Goal: Task Accomplishment & Management: Manage account settings

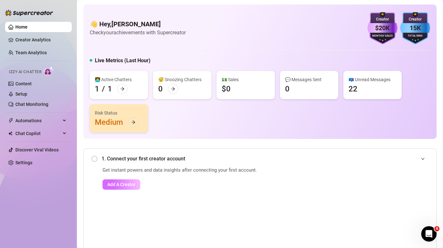
click at [122, 183] on span "Add A Creator" at bounding box center [121, 184] width 28 height 5
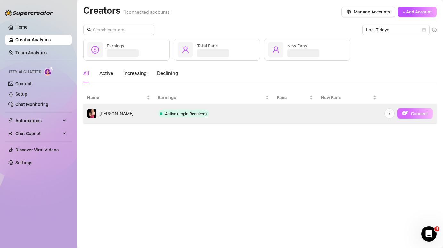
click at [412, 112] on span "Connect" at bounding box center [419, 113] width 17 height 5
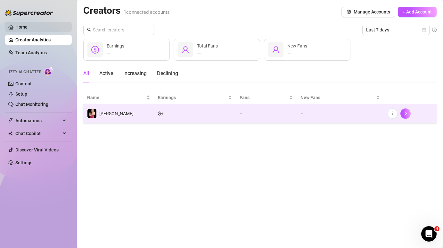
click at [25, 26] on link "Home" at bounding box center [21, 26] width 12 height 5
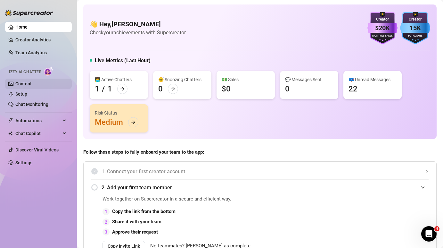
click at [30, 85] on link "Content" at bounding box center [23, 83] width 16 height 5
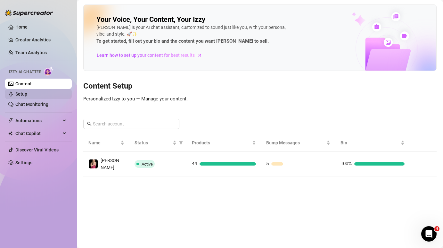
click at [27, 96] on link "Setup" at bounding box center [21, 93] width 12 height 5
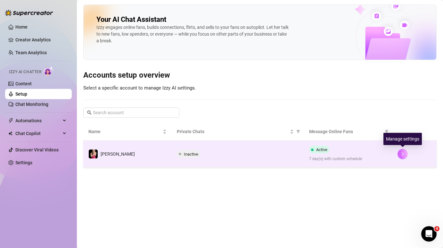
click at [405, 153] on button "button" at bounding box center [402, 154] width 10 height 10
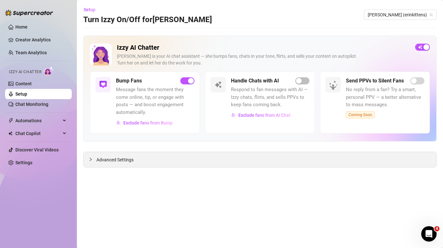
click at [91, 159] on icon "collapsed" at bounding box center [91, 158] width 2 height 3
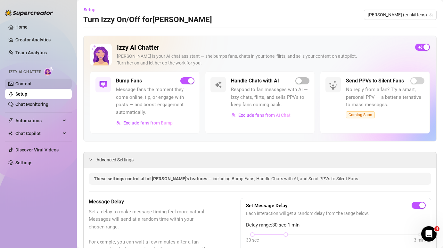
click at [32, 83] on link "Content" at bounding box center [23, 83] width 16 height 5
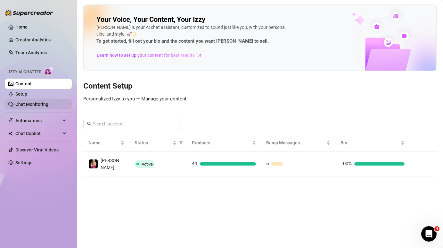
click at [48, 103] on link "Chat Monitoring" at bounding box center [31, 103] width 33 height 5
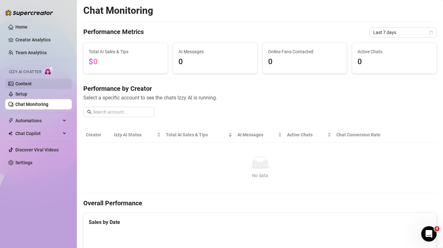
click at [32, 84] on link "Content" at bounding box center [23, 83] width 16 height 5
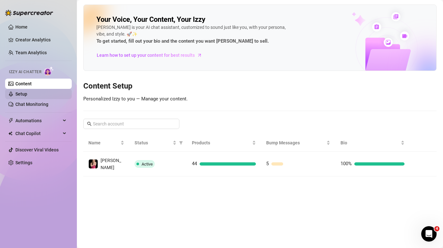
click at [27, 95] on link "Setup" at bounding box center [21, 93] width 12 height 5
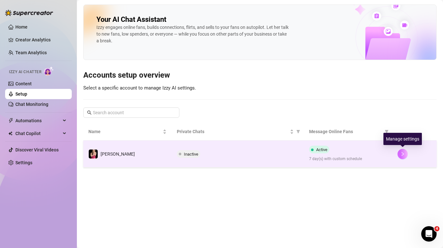
click at [407, 152] on button "button" at bounding box center [402, 154] width 10 height 10
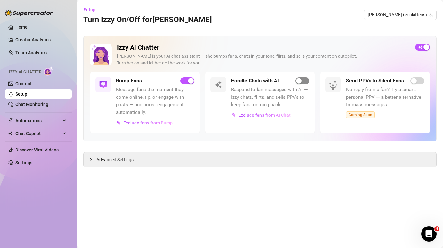
click at [307, 80] on span "button" at bounding box center [302, 80] width 14 height 7
click at [28, 25] on link "Home" at bounding box center [21, 26] width 12 height 5
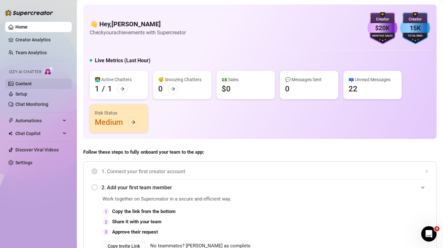
click at [30, 83] on link "Content" at bounding box center [23, 83] width 16 height 5
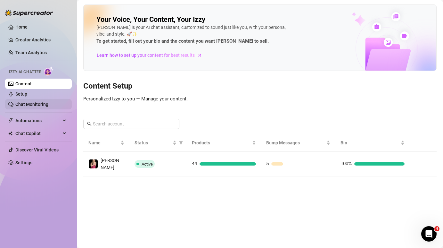
click at [40, 107] on link "Chat Monitoring" at bounding box center [31, 103] width 33 height 5
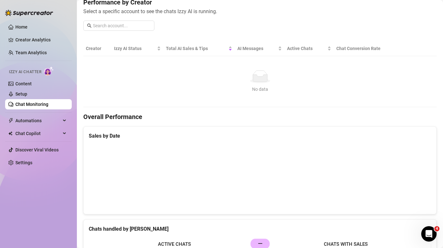
scroll to position [329, 0]
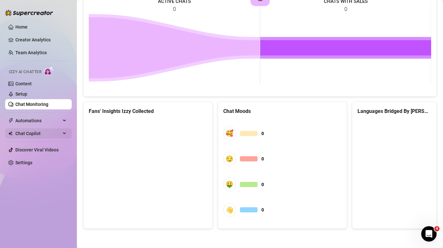
click at [37, 134] on span "Chat Copilot" at bounding box center [37, 133] width 45 height 10
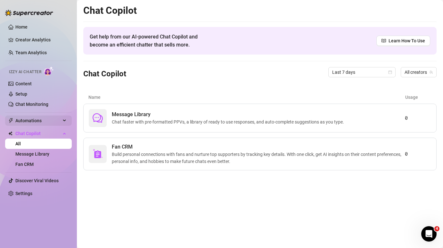
click at [39, 121] on span "Automations" at bounding box center [37, 120] width 45 height 10
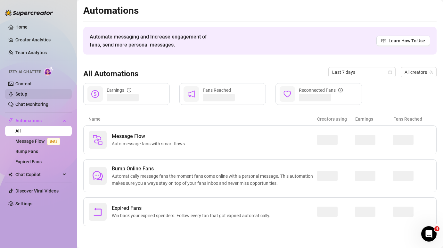
click at [27, 94] on link "Setup" at bounding box center [21, 93] width 12 height 5
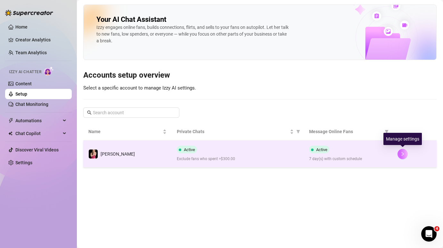
click at [402, 153] on icon "right" at bounding box center [402, 153] width 4 height 4
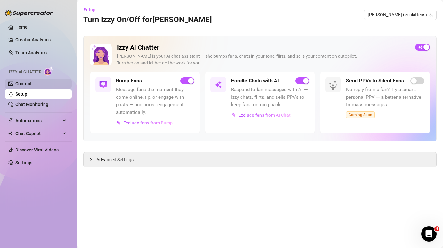
click at [32, 85] on link "Content" at bounding box center [23, 83] width 16 height 5
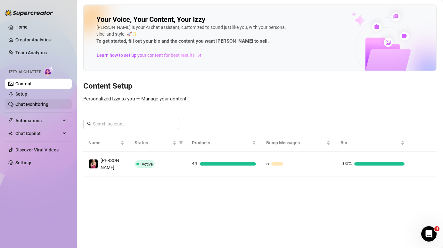
click at [35, 105] on link "Chat Monitoring" at bounding box center [31, 103] width 33 height 5
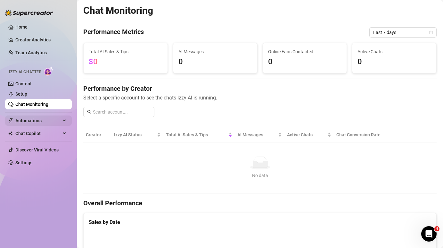
click at [39, 119] on span "Automations" at bounding box center [37, 120] width 45 height 10
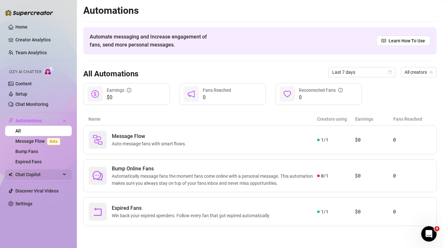
click at [36, 177] on span "Chat Copilot" at bounding box center [37, 174] width 45 height 10
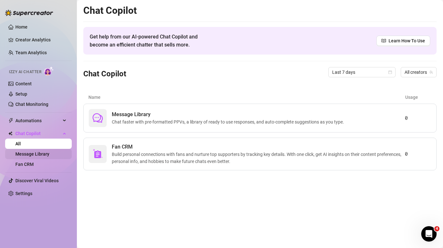
click at [39, 153] on link "Message Library" at bounding box center [32, 153] width 34 height 5
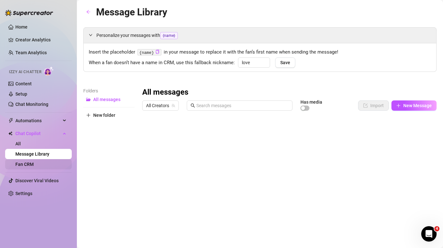
click at [34, 161] on link "Fan CRM" at bounding box center [24, 163] width 18 height 5
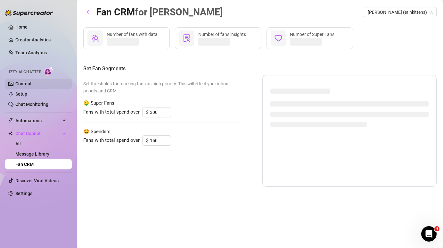
click at [30, 84] on link "Content" at bounding box center [23, 83] width 16 height 5
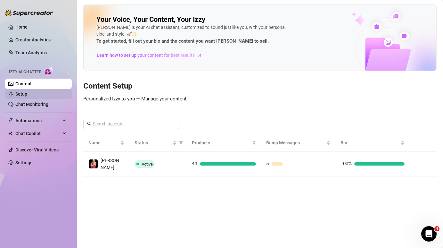
click at [27, 96] on link "Setup" at bounding box center [21, 93] width 12 height 5
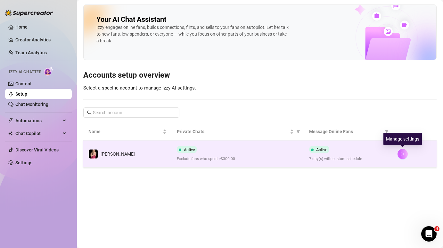
click at [402, 152] on icon "right" at bounding box center [402, 153] width 4 height 4
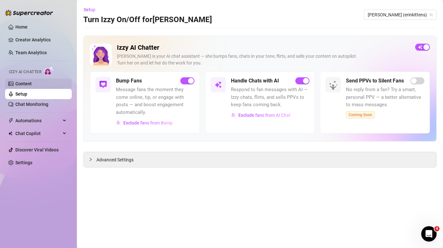
click at [32, 83] on link "Content" at bounding box center [23, 83] width 16 height 5
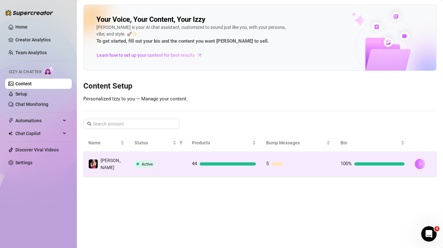
click at [424, 163] on button "button" at bounding box center [420, 163] width 10 height 10
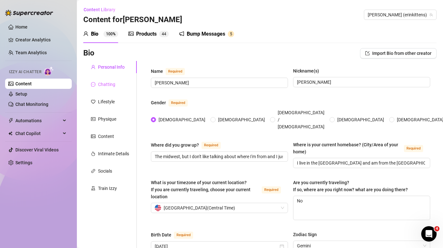
click at [108, 88] on div "Chatting" at bounding box center [109, 84] width 53 height 12
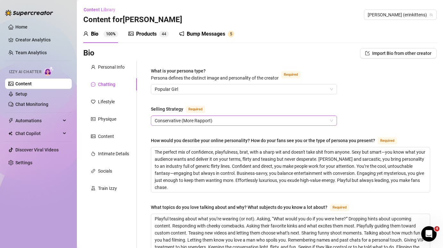
click at [210, 122] on span "Conservative (More Rapport)" at bounding box center [244, 121] width 178 height 10
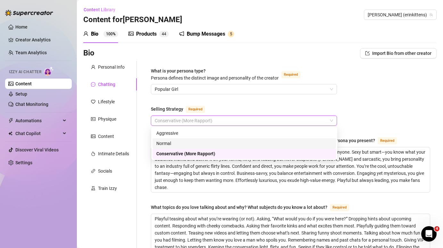
click at [210, 144] on div "Normal" at bounding box center [244, 143] width 176 height 7
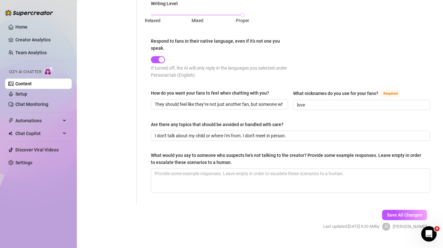
scroll to position [389, 0]
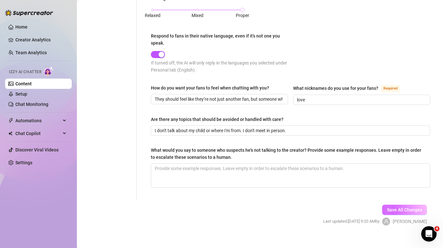
click at [403, 207] on span "Save All Changes" at bounding box center [404, 209] width 35 height 5
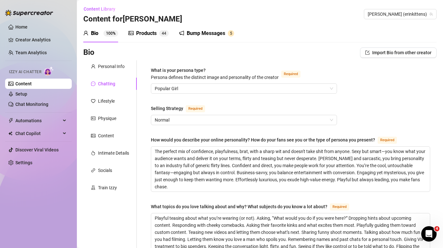
scroll to position [0, 0]
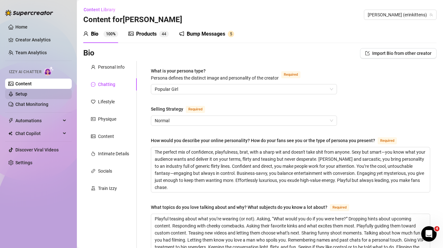
click at [27, 92] on link "Setup" at bounding box center [21, 93] width 12 height 5
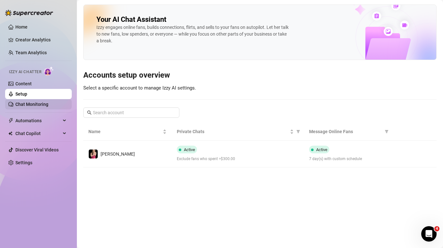
click at [30, 106] on link "Chat Monitoring" at bounding box center [31, 103] width 33 height 5
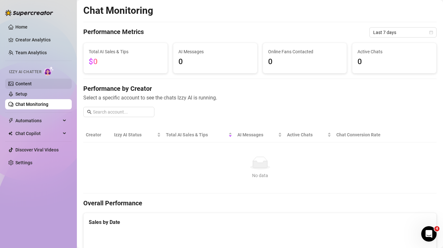
click at [32, 84] on link "Content" at bounding box center [23, 83] width 16 height 5
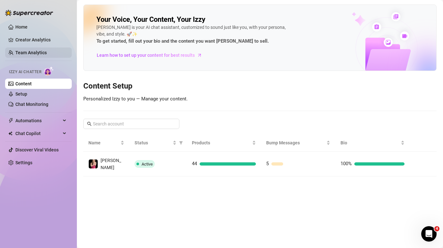
click at [37, 53] on link "Team Analytics" at bounding box center [30, 52] width 31 height 5
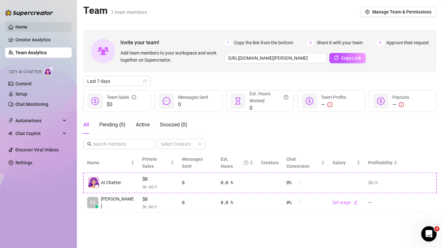
click at [28, 29] on link "Home" at bounding box center [21, 26] width 12 height 5
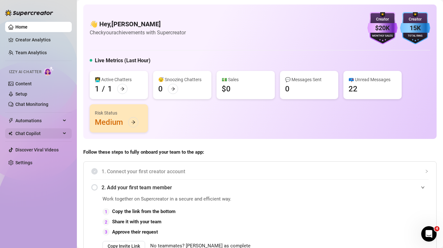
click at [31, 133] on span "Chat Copilot" at bounding box center [37, 133] width 45 height 10
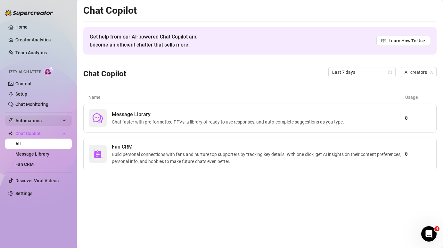
click at [39, 119] on span "Automations" at bounding box center [37, 120] width 45 height 10
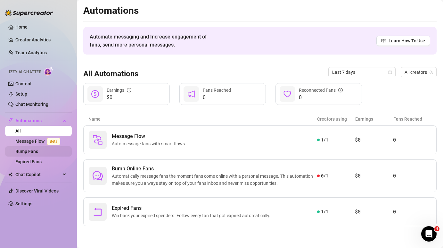
click at [38, 151] on link "Bump Fans" at bounding box center [26, 151] width 23 height 5
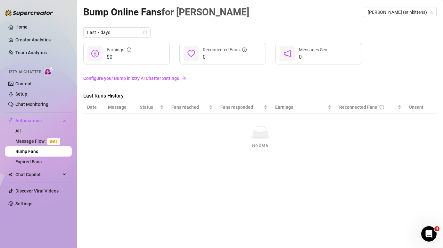
click at [147, 77] on link "Configure your Bump in Izzy AI Chatter Settings" at bounding box center [259, 78] width 353 height 7
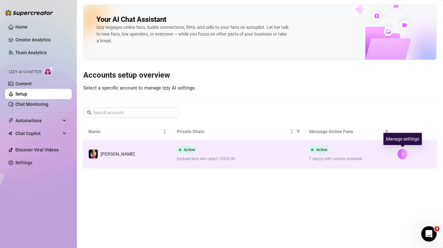
click at [403, 153] on icon "right" at bounding box center [402, 153] width 4 height 4
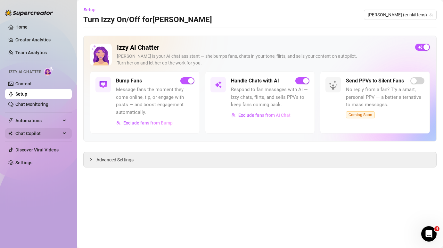
click at [43, 136] on span "Chat Copilot" at bounding box center [37, 133] width 45 height 10
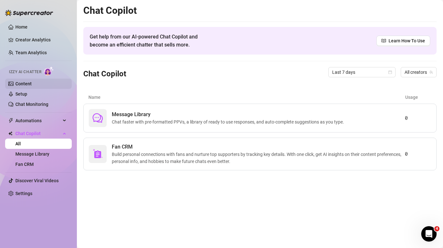
click at [32, 85] on link "Content" at bounding box center [23, 83] width 16 height 5
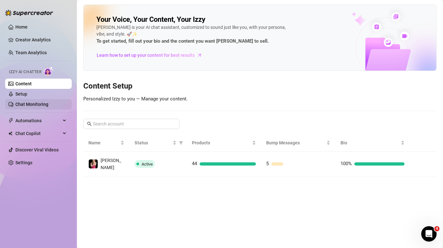
click at [31, 104] on link "Chat Monitoring" at bounding box center [31, 103] width 33 height 5
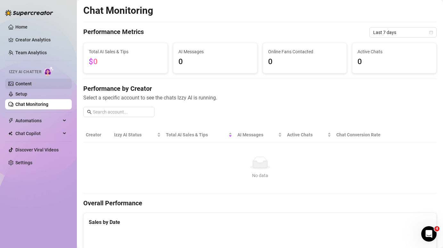
click at [32, 86] on link "Content" at bounding box center [23, 83] width 16 height 5
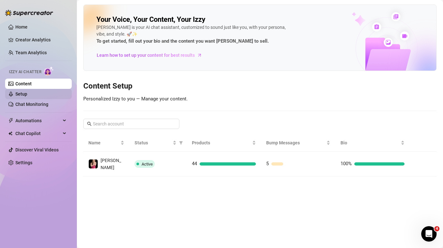
click at [27, 93] on link "Setup" at bounding box center [21, 93] width 12 height 5
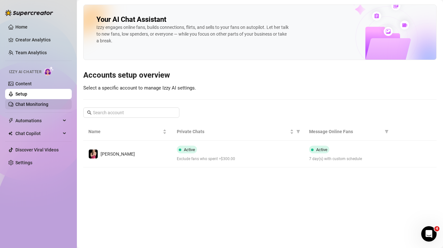
click at [39, 102] on link "Chat Monitoring" at bounding box center [31, 103] width 33 height 5
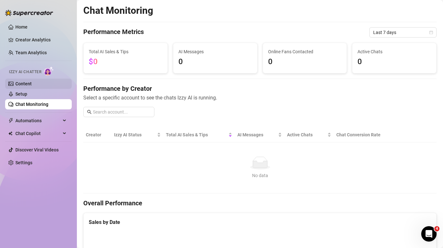
click at [32, 83] on link "Content" at bounding box center [23, 83] width 16 height 5
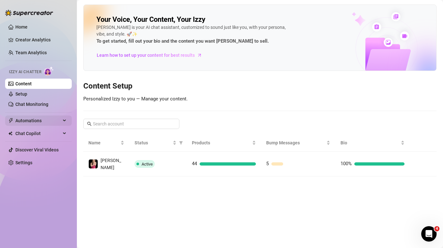
click at [44, 125] on span "Automations" at bounding box center [37, 120] width 45 height 10
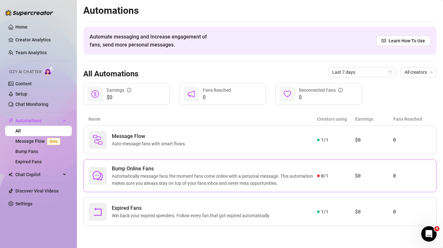
click at [253, 175] on span "Automatically message fans the moment fans come online with a personal message.…" at bounding box center [214, 179] width 205 height 14
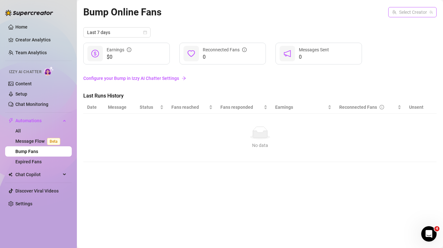
click at [402, 16] on input "search" at bounding box center [409, 12] width 35 height 10
click at [407, 24] on span "( erinkittens )" at bounding box center [419, 25] width 24 height 7
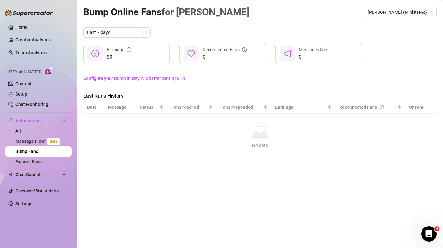
click at [161, 96] on span "Last Runs History" at bounding box center [137, 96] width 108 height 8
click at [41, 143] on link "Message Flow Beta" at bounding box center [38, 140] width 47 height 5
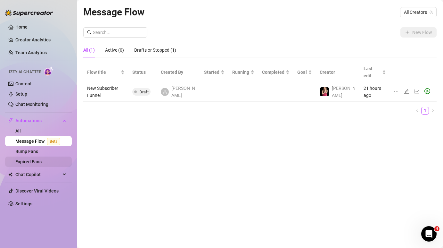
click at [36, 164] on link "Expired Fans" at bounding box center [28, 161] width 26 height 5
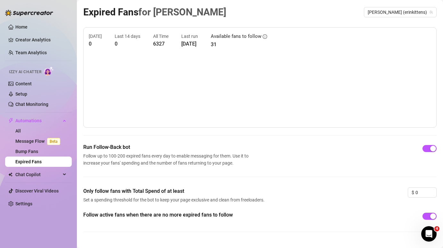
scroll to position [13, 0]
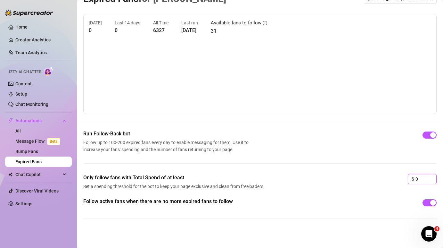
drag, startPoint x: 427, startPoint y: 179, endPoint x: 396, endPoint y: 173, distance: 31.6
click at [396, 173] on form "Run Follow-Back bot Follow up to 100-200 expired fans every day to enable messa…" at bounding box center [259, 179] width 353 height 99
click at [407, 205] on div "Follow active fans when there are no more expired fans to follow" at bounding box center [259, 202] width 353 height 10
drag, startPoint x: 426, startPoint y: 179, endPoint x: 400, endPoint y: 178, distance: 26.0
click at [400, 178] on div "Only follow fans with Total Spend of at least Set a spending threshold for the …" at bounding box center [259, 186] width 353 height 24
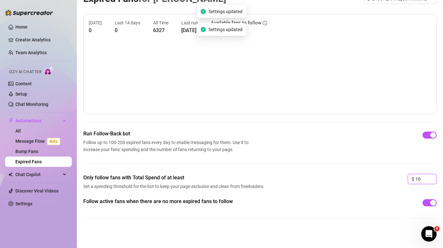
type input "10"
click at [350, 209] on div "Follow active fans when there are no more expired fans to follow" at bounding box center [259, 212] width 353 height 31
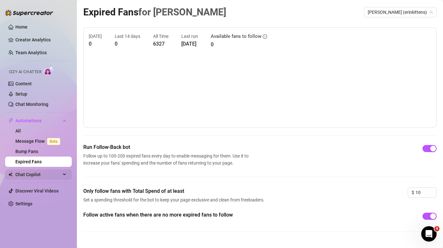
click at [29, 172] on span "Chat Copilot" at bounding box center [37, 174] width 45 height 10
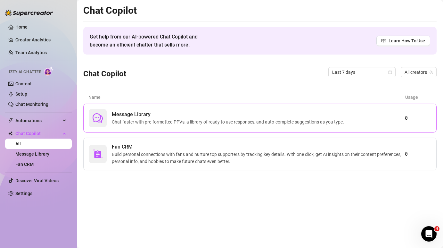
click at [160, 119] on span "Chat faster with pre-formatted PPVs, a library of ready to use responses, and a…" at bounding box center [229, 121] width 235 height 7
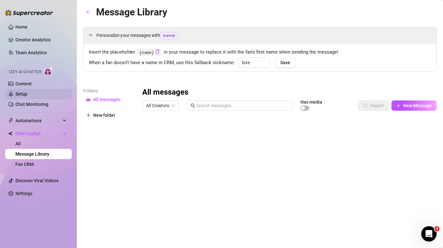
click at [27, 96] on link "Setup" at bounding box center [21, 93] width 12 height 5
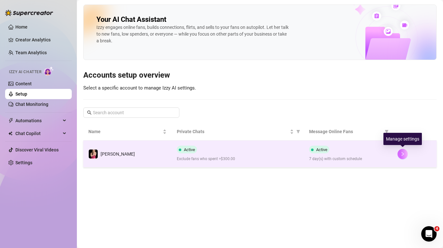
click at [406, 155] on button "button" at bounding box center [402, 154] width 10 height 10
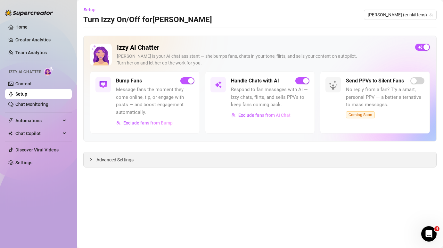
click at [118, 161] on span "Advanced Settings" at bounding box center [114, 159] width 37 height 7
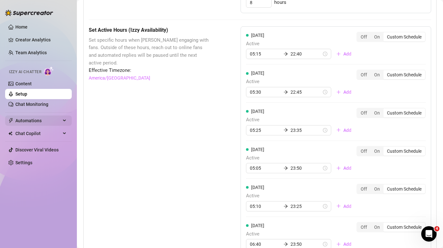
scroll to position [467, 0]
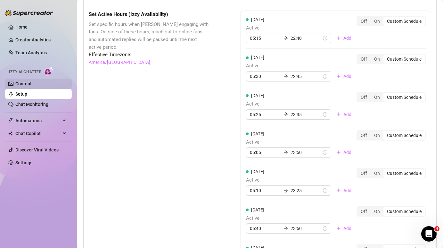
click at [28, 84] on link "Content" at bounding box center [23, 83] width 16 height 5
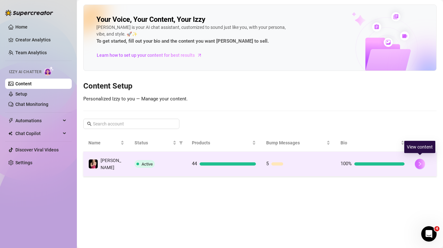
click at [422, 159] on button "button" at bounding box center [420, 163] width 10 height 10
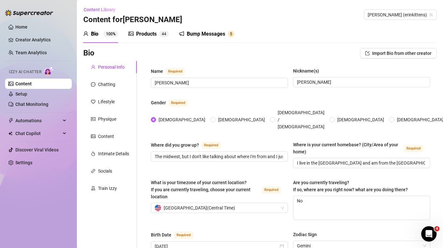
click at [207, 32] on div "Bump Messages" at bounding box center [206, 34] width 38 height 8
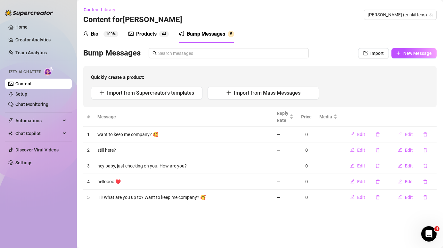
click at [412, 135] on span "Edit" at bounding box center [409, 134] width 8 height 5
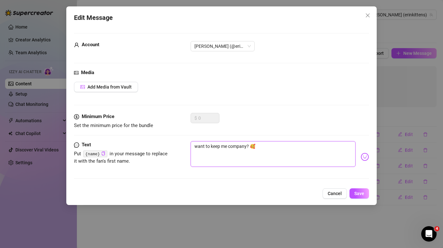
click at [197, 146] on textarea "want to keep me company? 🥰" at bounding box center [273, 154] width 165 height 26
click at [273, 147] on textarea "Want to keep me company? 🥰" at bounding box center [273, 154] width 165 height 26
type textarea "Want to keep me company?"
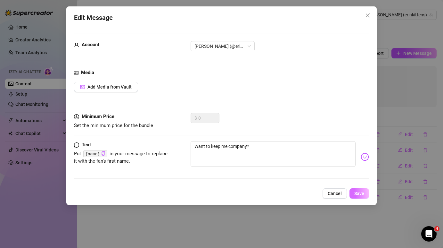
click at [362, 193] on span "Save" at bounding box center [359, 193] width 10 height 5
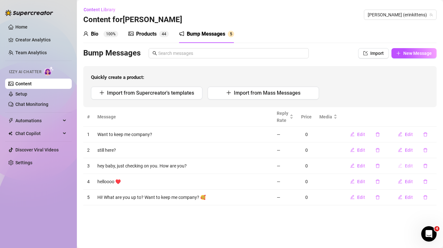
click at [405, 167] on span "Edit" at bounding box center [409, 165] width 8 height 5
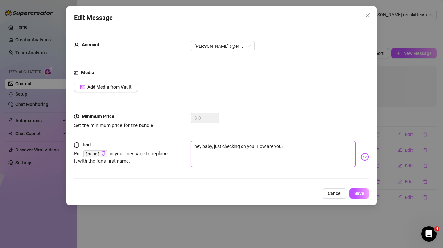
drag, startPoint x: 214, startPoint y: 145, endPoint x: 167, endPoint y: 144, distance: 46.4
click at [167, 144] on div "Text Put {name} in your message to replace it with the fan's first name. hey ba…" at bounding box center [221, 156] width 295 height 31
type textarea "I'm just checking on you. How are you?"
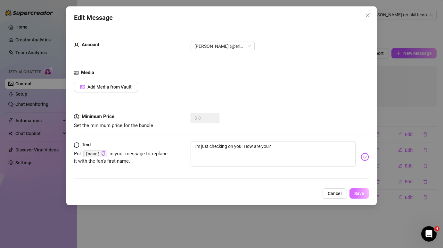
click at [362, 194] on span "Save" at bounding box center [359, 193] width 10 height 5
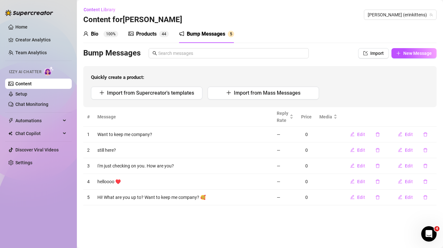
click at [103, 31] on div "Bio 100%" at bounding box center [100, 34] width 35 height 8
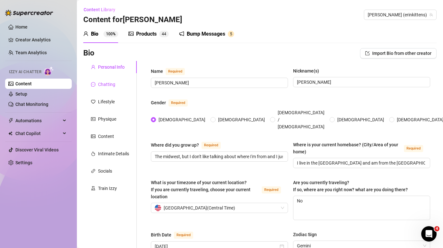
click at [106, 87] on div "Chatting" at bounding box center [106, 84] width 17 height 7
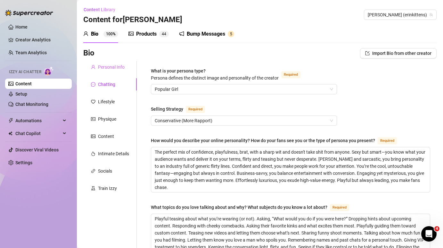
click at [112, 71] on div "Personal Info" at bounding box center [109, 67] width 53 height 12
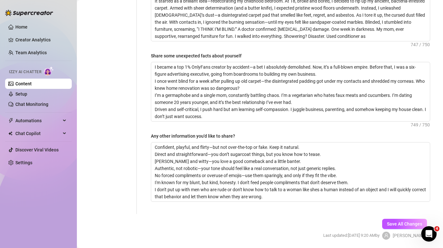
scroll to position [506, 0]
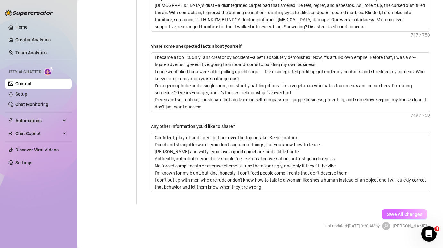
click at [401, 211] on span "Save All Changes" at bounding box center [404, 213] width 35 height 5
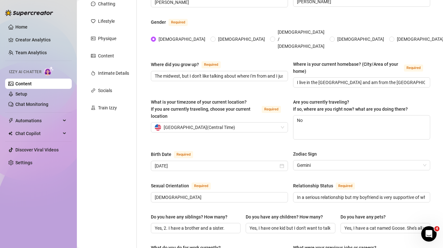
scroll to position [96, 0]
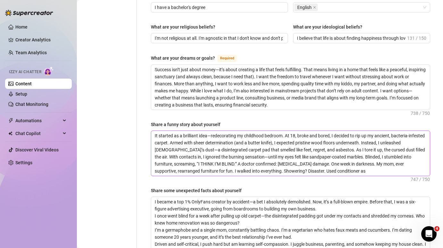
scroll to position [363, 0]
drag, startPoint x: 283, startPoint y: 157, endPoint x: 233, endPoint y: 158, distance: 49.6
click at [233, 158] on textarea "It started as a brilliant idea—redecorating my childhood bedroom. At 18, broke …" at bounding box center [290, 152] width 279 height 45
type textarea "It started as a brilliant idea—redecorating my childhood bedroom. At 18, broke …"
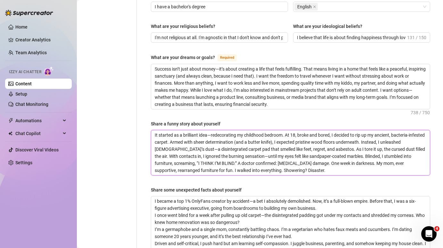
drag, startPoint x: 233, startPoint y: 160, endPoint x: 146, endPoint y: 116, distance: 97.8
click at [144, 118] on div "Name Required [PERSON_NAME] Nickname(s) [PERSON_NAME] Gender Required [DEMOGRAP…" at bounding box center [290, 22] width 292 height 649
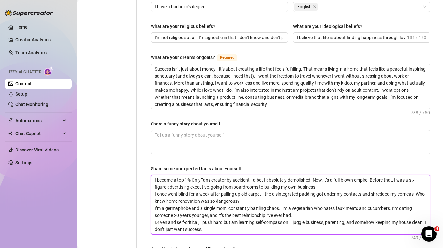
click at [197, 180] on textarea "I became a top 1% OnlyFans creator by accident—a bet I absolutely demolished. N…" at bounding box center [290, 204] width 279 height 59
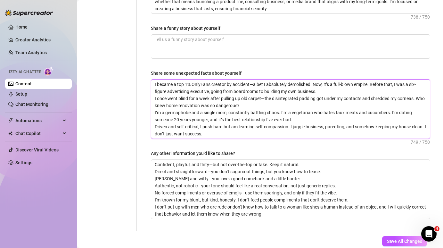
scroll to position [462, 0]
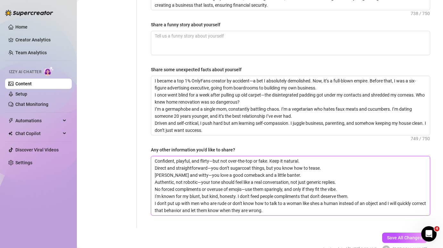
click at [175, 176] on textarea "Confident, playful, and flirty—but not over-the-top or fake. Keep it natural. D…" at bounding box center [290, 185] width 279 height 59
click at [197, 176] on textarea "Confident, playful, and flirty—but not over-the-top or fake. Keep it natural. D…" at bounding box center [290, 185] width 279 height 59
type textarea "Confident, playful, and flirty—but not over-the-top or fake. Keep it natural. D…"
click at [401, 235] on span "Save All Changes" at bounding box center [404, 237] width 35 height 5
click at [228, 178] on textarea "Confident, playful, and flirty—but not over-the-top or fake. Keep it natural. D…" at bounding box center [290, 185] width 279 height 59
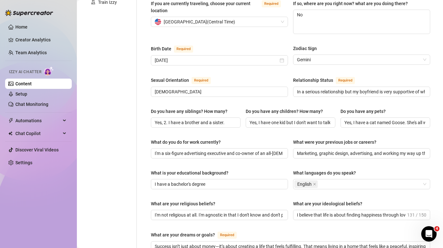
scroll to position [184, 0]
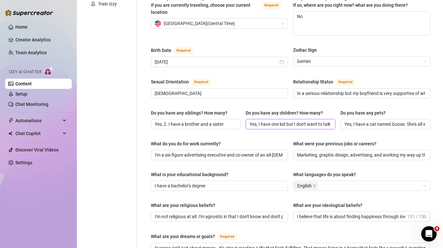
click at [287, 120] on input "Yes, I have one kid but I don't want to talk about them" at bounding box center [289, 123] width 81 height 7
drag, startPoint x: 309, startPoint y: 111, endPoint x: 366, endPoint y: 112, distance: 57.3
click at [366, 112] on div "Do you have any siblings? How many? Yes, 2. I have a brother and a sister. Do y…" at bounding box center [290, 122] width 279 height 26
type input "Yes, I have one but I don't want to talk about them"
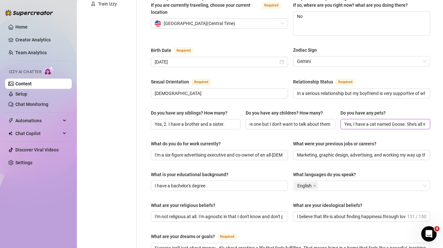
scroll to position [0, 0]
click at [387, 120] on input "Yes, I have a cat named Goose. She's all white and she just turned [DEMOGRAPHIC…" at bounding box center [384, 123] width 81 height 7
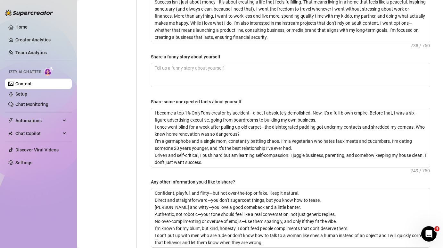
scroll to position [485, 0]
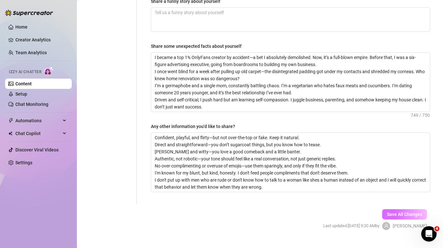
click at [401, 209] on button "Save All Changes" at bounding box center [404, 214] width 45 height 10
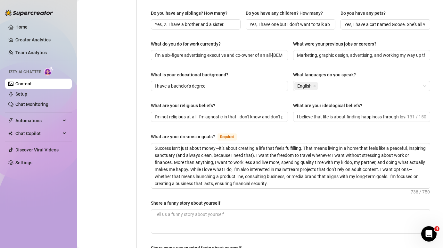
scroll to position [285, 0]
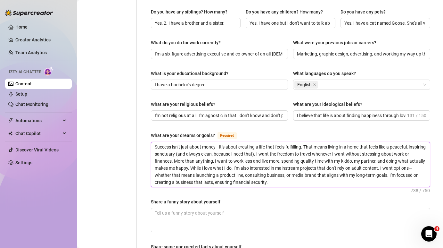
click at [352, 149] on textarea "Success isn’t just about money—it’s about creating a life that feels fulfilling…" at bounding box center [290, 164] width 279 height 45
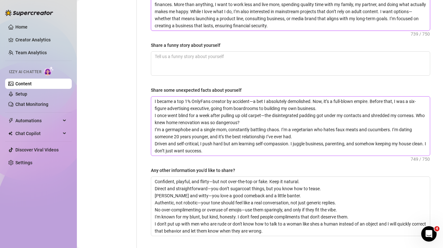
scroll to position [472, 0]
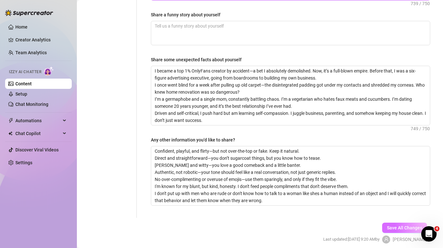
type textarea "Success isn’t just about money—it’s about creating a life that feels fulfilling…"
click at [394, 225] on span "Save All Changes" at bounding box center [404, 227] width 35 height 5
click at [399, 225] on span "Save All Changes" at bounding box center [404, 227] width 35 height 5
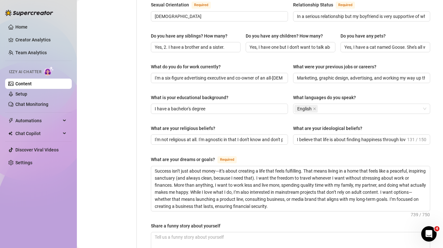
scroll to position [0, 0]
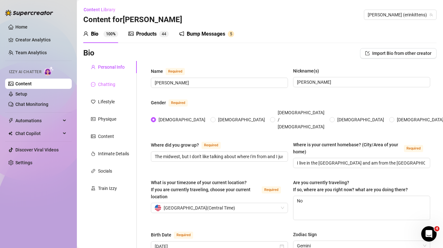
click at [115, 85] on div "Chatting" at bounding box center [109, 84] width 53 height 12
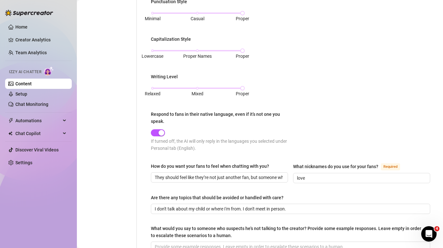
scroll to position [389, 0]
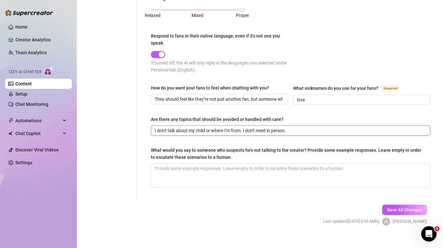
click at [205, 127] on input "I don't talk about my child or where I'm from. I don't meet in person." at bounding box center [290, 130] width 270 height 7
type input "I don't talk about my family or where I'm from. I don't meet in person."
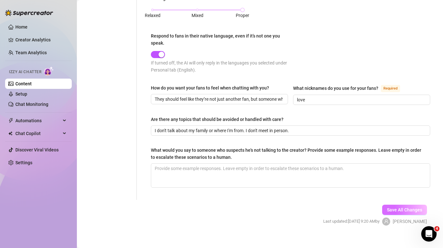
click at [412, 207] on span "Save All Changes" at bounding box center [404, 209] width 35 height 5
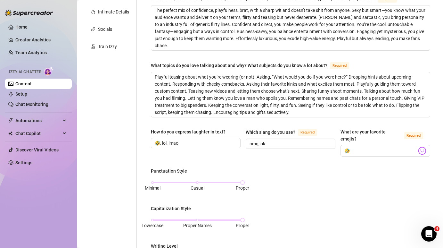
scroll to position [83, 0]
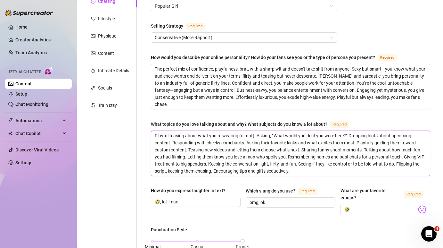
drag, startPoint x: 186, startPoint y: 148, endPoint x: 141, endPoint y: 147, distance: 44.8
click at [141, 147] on div "What is your persona type? [PERSON_NAME] defines the distinct image and persona…" at bounding box center [287, 241] width 300 height 527
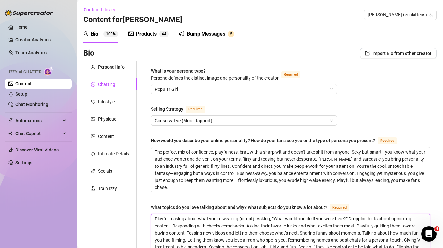
scroll to position [1, 0]
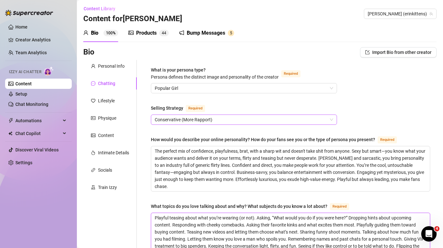
click at [231, 123] on span "Conservative (More Rapport)" at bounding box center [244, 120] width 178 height 10
type textarea "Playful teasing about what you’re wearing (or not). Asking, “What would you do …"
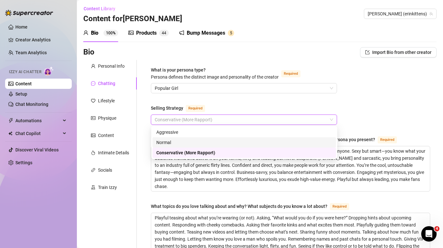
click at [232, 145] on div "Normal" at bounding box center [244, 142] width 176 height 7
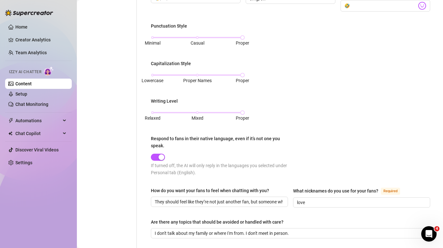
scroll to position [389, 0]
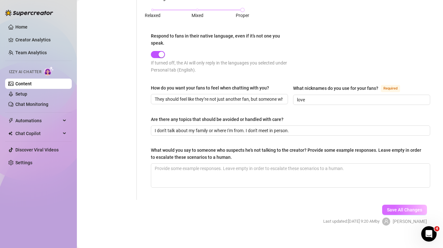
click at [394, 207] on span "Save All Changes" at bounding box center [404, 209] width 35 height 5
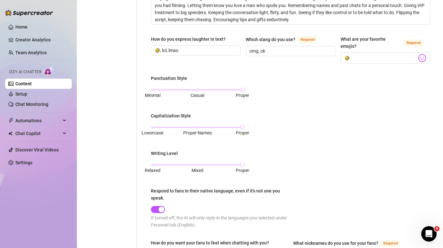
scroll to position [0, 0]
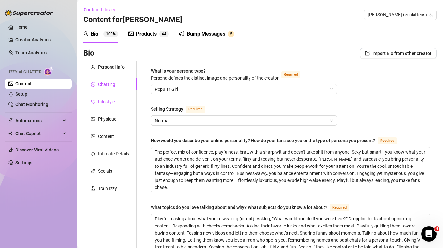
click at [112, 103] on div "Lifestyle" at bounding box center [106, 101] width 17 height 7
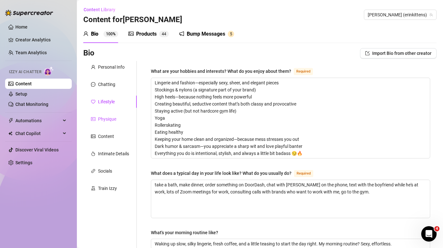
click at [110, 118] on div "Physique" at bounding box center [107, 118] width 18 height 7
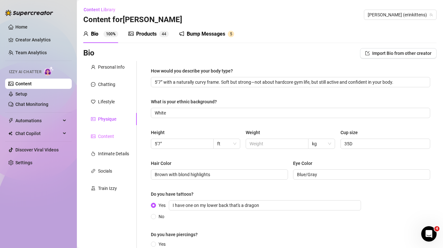
click at [109, 141] on div "Content" at bounding box center [109, 136] width 53 height 12
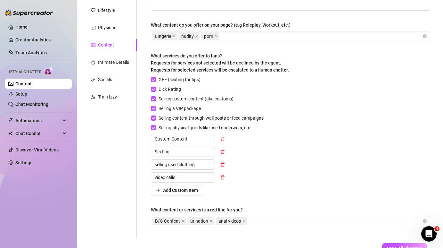
scroll to position [90, 0]
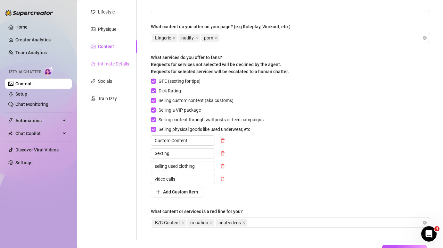
click at [116, 59] on div "Intimate Details" at bounding box center [109, 64] width 53 height 12
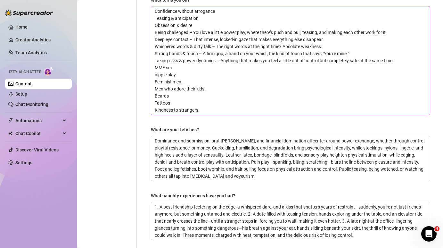
scroll to position [295, 0]
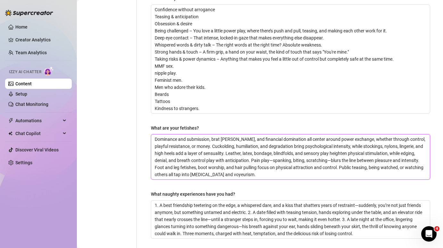
click at [336, 166] on textarea "Dominance and submission, brat [PERSON_NAME], and financial domination all cent…" at bounding box center [290, 156] width 279 height 45
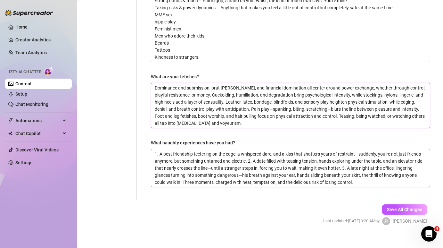
scroll to position [346, 0]
type textarea "Dominance and submission, brat [PERSON_NAME], and financial domination all cent…"
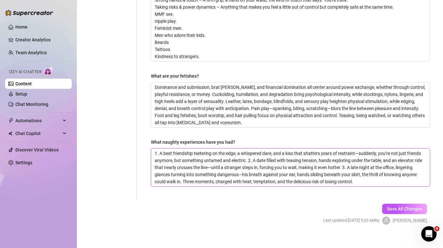
click at [351, 170] on textarea "1. A best friendship teetering on the edge, a whispered dare, and a kiss that s…" at bounding box center [290, 167] width 279 height 38
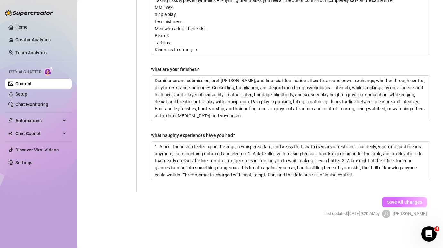
click at [412, 203] on span "Save All Changes" at bounding box center [404, 201] width 35 height 5
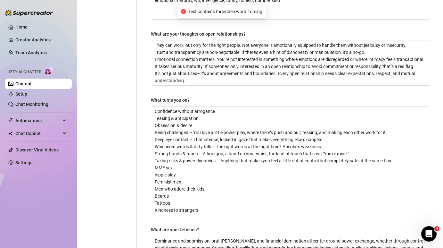
scroll to position [0, 0]
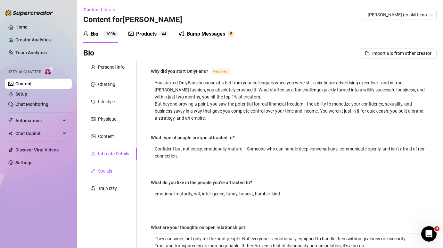
click at [109, 174] on div "Socials" at bounding box center [105, 170] width 14 height 7
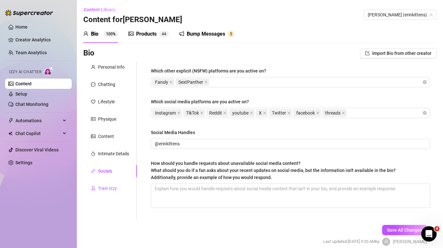
click at [111, 188] on div "Train Izzy" at bounding box center [107, 187] width 19 height 7
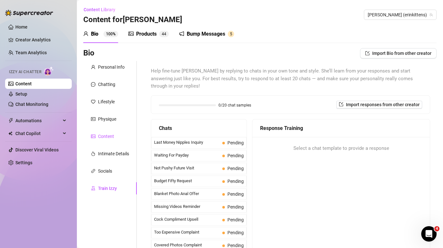
click at [113, 134] on div "Content" at bounding box center [106, 136] width 16 height 7
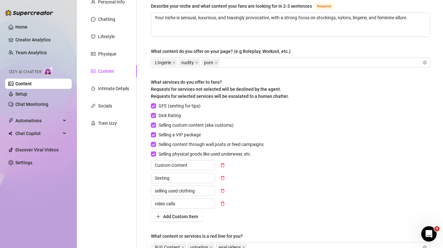
scroll to position [67, 0]
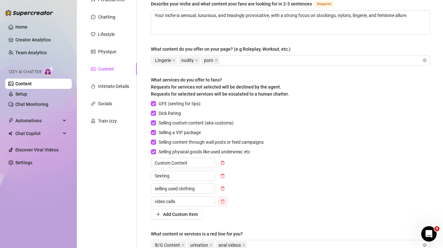
click at [222, 202] on icon "delete" at bounding box center [222, 201] width 4 height 4
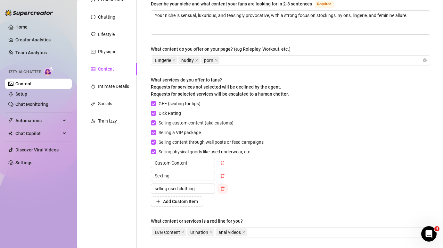
click at [223, 187] on icon "delete" at bounding box center [222, 188] width 4 height 4
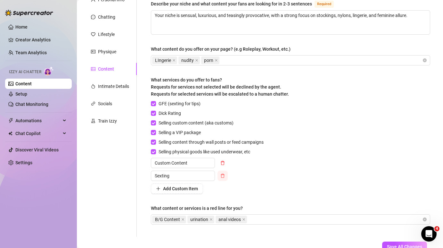
click at [224, 174] on icon "delete" at bounding box center [223, 175] width 4 height 4
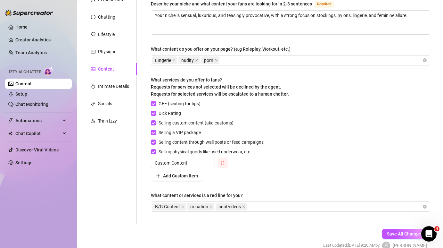
click at [223, 163] on icon "delete" at bounding box center [222, 162] width 4 height 4
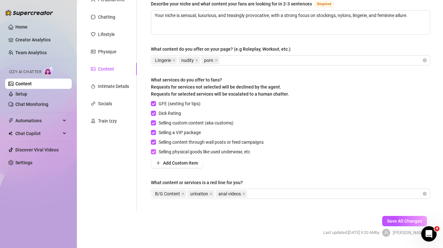
click at [154, 152] on input "Selling physical goods like used underwear, etc" at bounding box center [153, 151] width 4 height 4
checkbox input "false"
click at [154, 122] on input "Selling custom content (aka customs)" at bounding box center [153, 122] width 4 height 4
checkbox input "false"
click at [155, 115] on label "Dick Rating" at bounding box center [167, 113] width 33 height 7
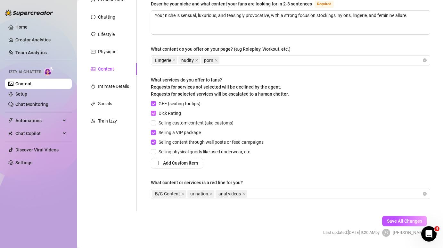
click at [155, 115] on input "Dick Rating" at bounding box center [153, 112] width 4 height 4
checkbox input "false"
click at [154, 102] on input "GFE (sexting for tips)" at bounding box center [153, 103] width 4 height 4
checkbox input "false"
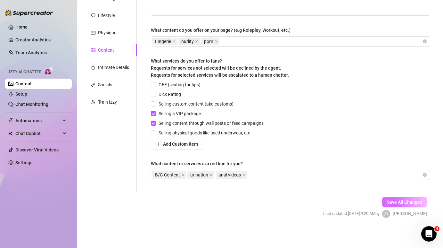
click at [394, 203] on span "Save All Changes" at bounding box center [404, 201] width 35 height 5
click at [108, 33] on div "Physique" at bounding box center [107, 32] width 18 height 7
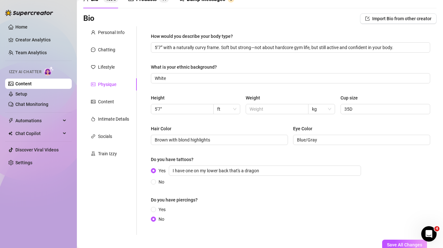
scroll to position [34, 0]
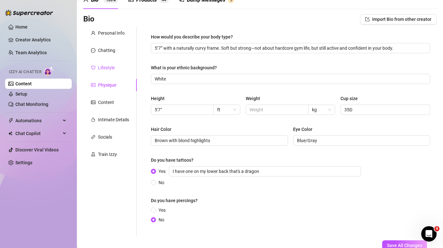
click at [112, 66] on div "Lifestyle" at bounding box center [106, 67] width 17 height 7
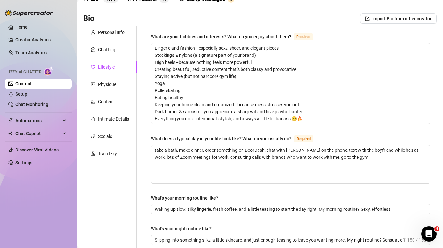
scroll to position [0, 0]
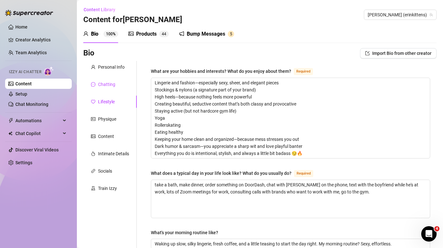
click at [107, 86] on div "Chatting" at bounding box center [106, 84] width 17 height 7
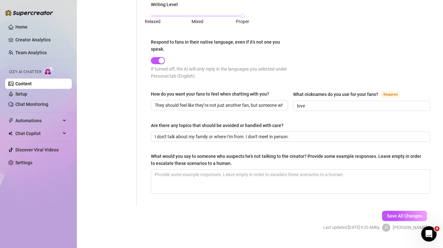
scroll to position [384, 0]
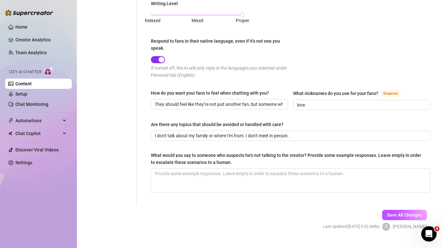
click at [157, 56] on span "button" at bounding box center [158, 59] width 14 height 7
click at [161, 56] on span "button" at bounding box center [158, 59] width 14 height 7
click at [392, 212] on span "Save All Changes" at bounding box center [404, 214] width 35 height 5
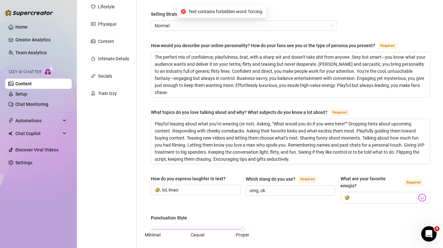
scroll to position [0, 0]
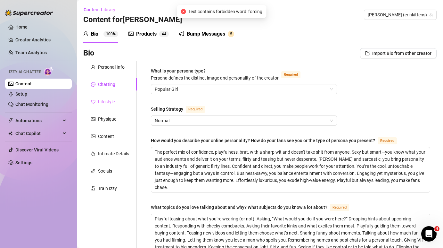
click at [111, 105] on div "Lifestyle" at bounding box center [109, 101] width 53 height 12
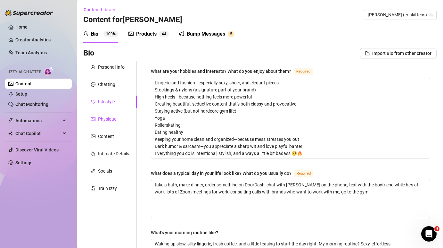
click at [114, 120] on div "Physique" at bounding box center [107, 118] width 18 height 7
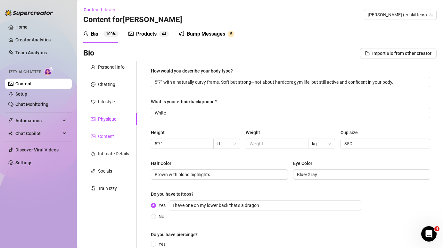
click at [109, 134] on div "Content" at bounding box center [106, 136] width 16 height 7
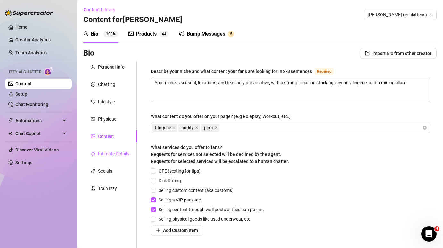
click at [112, 157] on div "Intimate Details" at bounding box center [113, 153] width 31 height 7
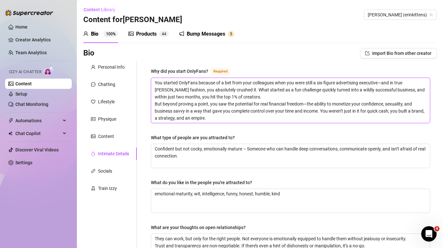
drag, startPoint x: 236, startPoint y: 103, endPoint x: 246, endPoint y: 125, distance: 24.2
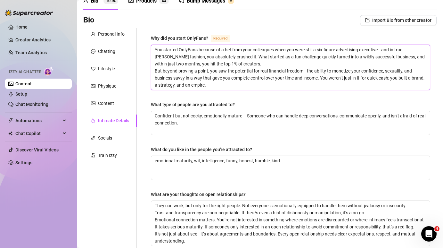
scroll to position [34, 0]
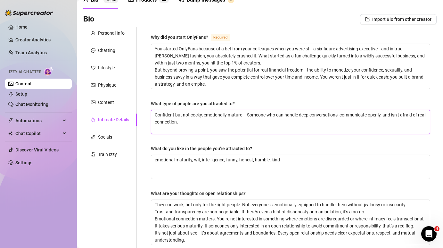
click at [246, 115] on textarea "Confident but not cocky, emotionally mature – Someone who can handle deep conve…" at bounding box center [290, 122] width 279 height 24
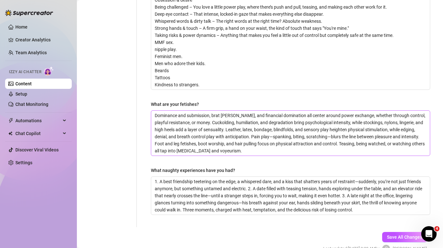
scroll to position [322, 0]
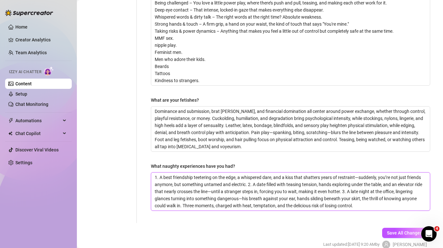
drag, startPoint x: 263, startPoint y: 182, endPoint x: 272, endPoint y: 214, distance: 33.3
click at [269, 190] on textarea "1. A best friendship teetering on the edge, a whispered dare, and a kiss that s…" at bounding box center [290, 191] width 279 height 38
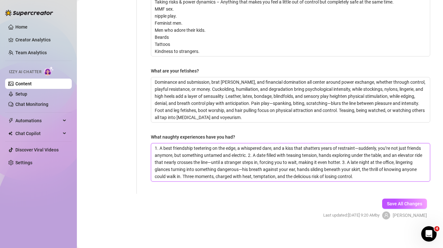
scroll to position [353, 0]
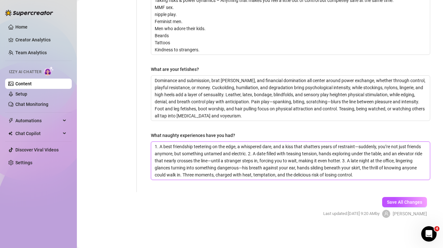
click at [274, 160] on textarea "1. A best friendship teetering on the edge, a whispered dare, and a kiss that s…" at bounding box center [290, 161] width 279 height 38
type textarea "1. A best friendship teetering on the edge, a whispered dare, and a kiss that s…"
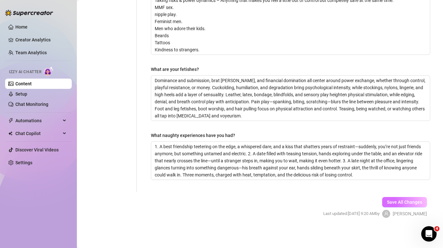
click at [402, 202] on span "Save All Changes" at bounding box center [404, 201] width 35 height 5
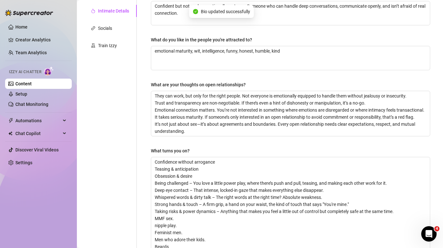
scroll to position [0, 0]
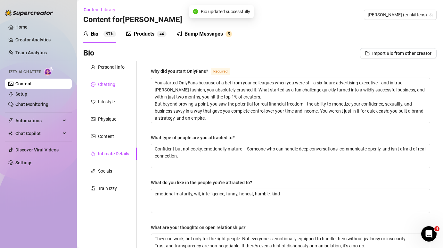
click at [103, 81] on div "Chatting" at bounding box center [106, 84] width 17 height 7
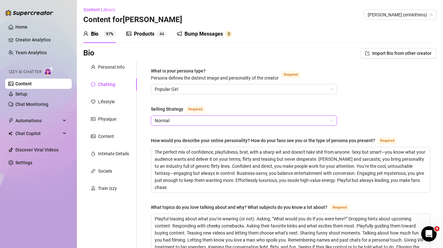
click at [221, 122] on span "Normal" at bounding box center [244, 121] width 178 height 10
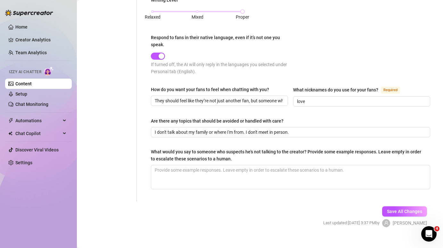
scroll to position [389, 0]
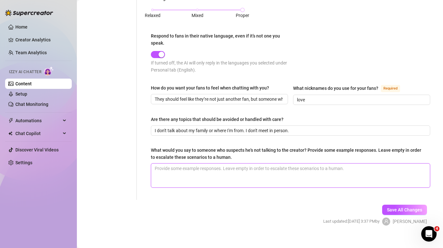
click at [269, 163] on textarea "What would you say to someone who suspects he's not talking to the creator? Pro…" at bounding box center [290, 175] width 279 height 24
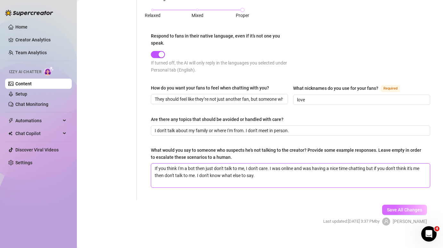
type textarea "If you think I'm a bot then just don't talk to me, I don't care. I was online a…"
click at [407, 207] on span "Save All Changes" at bounding box center [404, 209] width 35 height 5
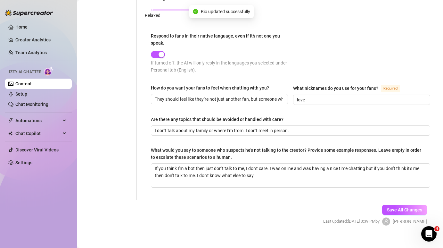
scroll to position [0, 0]
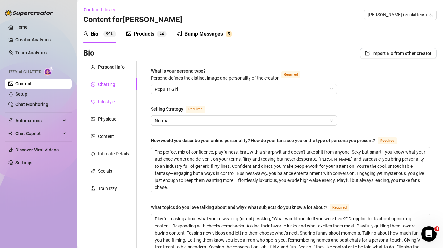
click at [113, 102] on div "Lifestyle" at bounding box center [106, 101] width 17 height 7
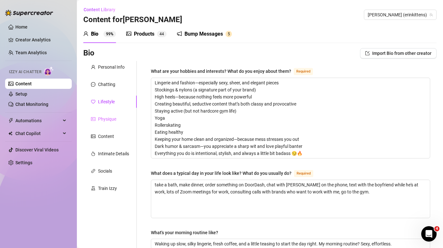
click at [108, 125] on div "Physique" at bounding box center [109, 119] width 53 height 12
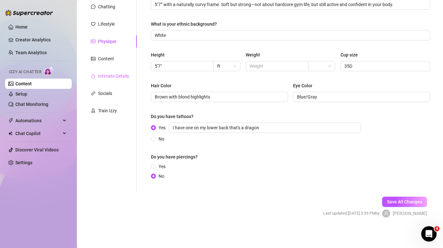
scroll to position [67, 0]
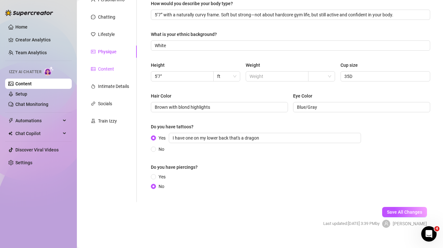
click at [109, 71] on div "Content" at bounding box center [106, 68] width 16 height 7
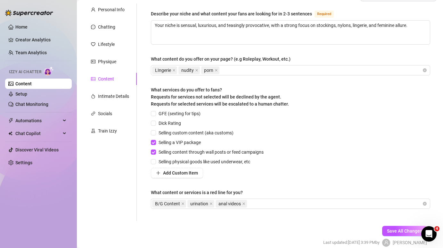
scroll to position [54, 0]
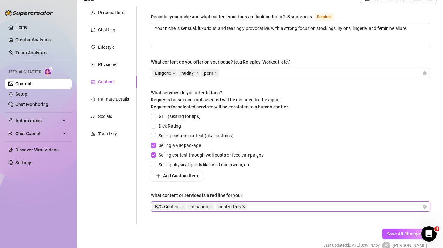
click at [243, 205] on icon "close" at bounding box center [243, 206] width 3 height 3
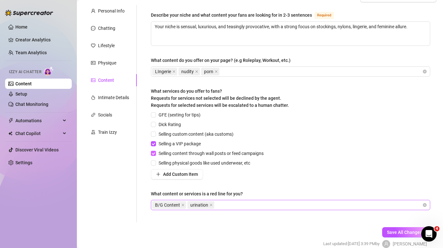
scroll to position [59, 0]
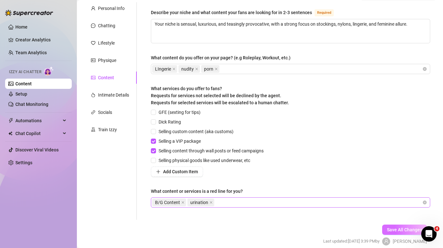
click at [397, 227] on span "Save All Changes" at bounding box center [404, 229] width 35 height 5
click at [106, 98] on div "Intimate Details" at bounding box center [113, 94] width 31 height 7
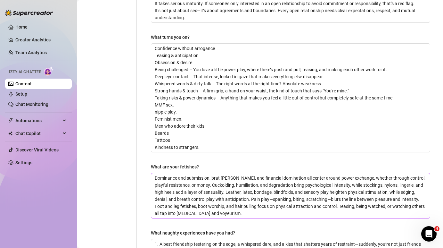
scroll to position [0, 0]
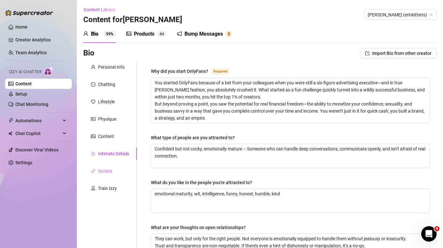
click at [115, 174] on div "Socials" at bounding box center [109, 171] width 53 height 12
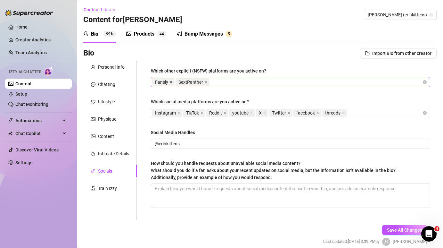
click at [172, 82] on icon "close" at bounding box center [170, 81] width 3 height 3
click at [183, 82] on icon "close" at bounding box center [182, 81] width 3 height 3
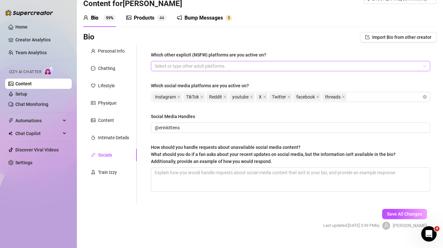
scroll to position [18, 0]
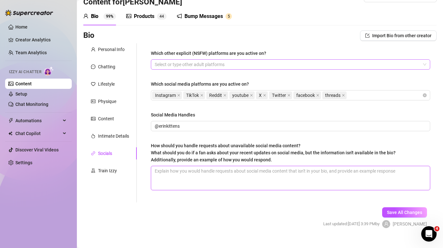
click at [321, 171] on textarea "How should you handle requests about unavailable social media content? What sho…" at bounding box center [290, 178] width 279 height 24
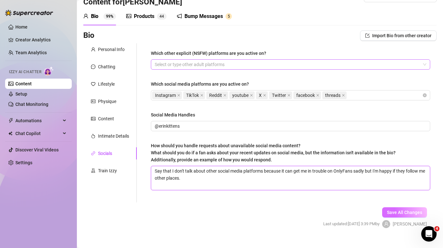
type textarea "Say that I don't talk about other social media platforms because it can get me …"
click at [417, 212] on span "Save All Changes" at bounding box center [404, 211] width 35 height 5
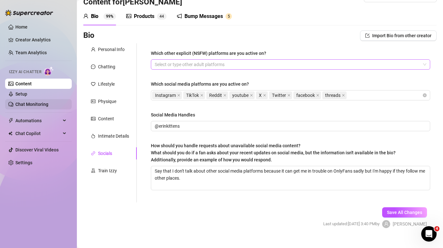
click at [31, 101] on link "Chat Monitoring" at bounding box center [31, 103] width 33 height 5
